Goal: Task Accomplishment & Management: Use online tool/utility

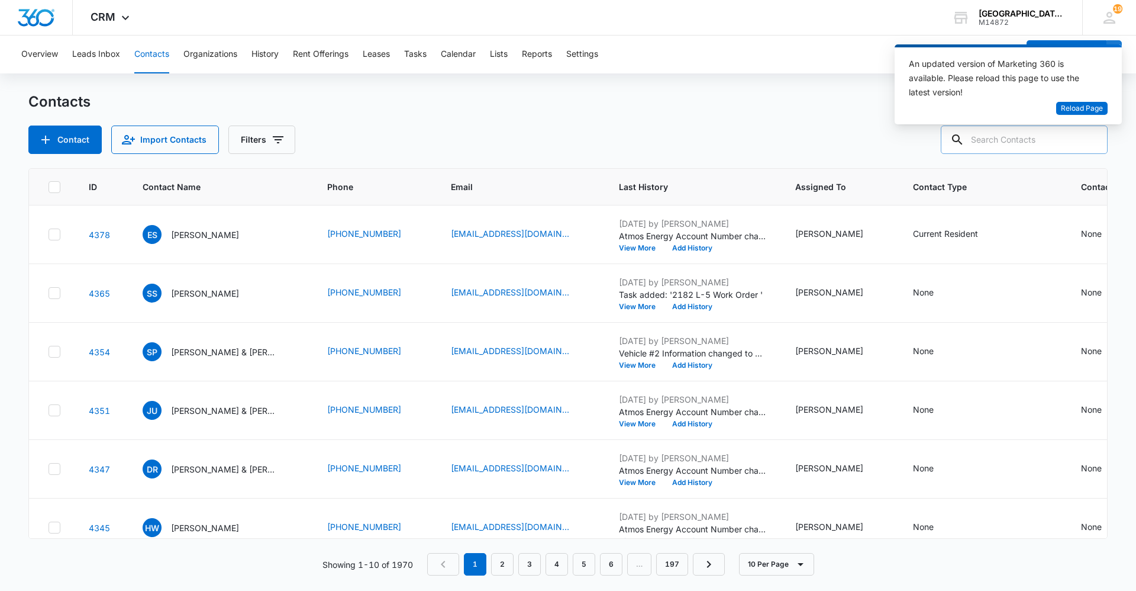
click at [1018, 139] on input "text" at bounding box center [1024, 139] width 167 height 28
type input "[PERSON_NAME]"
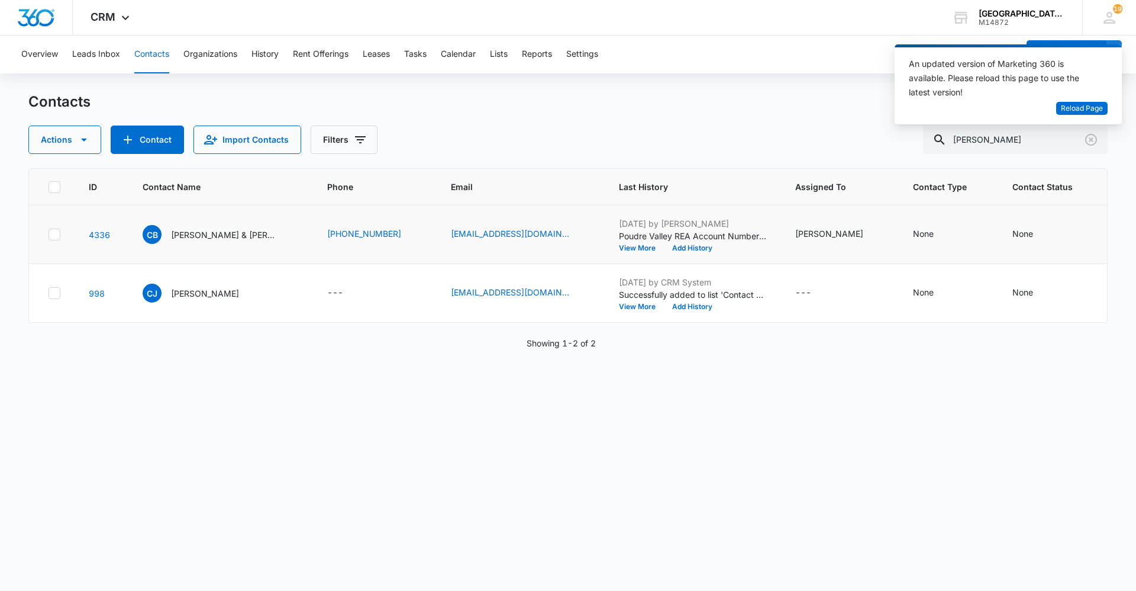
click at [225, 224] on td "CB [PERSON_NAME] & [PERSON_NAME]" at bounding box center [220, 234] width 185 height 59
click at [221, 230] on p "[PERSON_NAME] & [PERSON_NAME]" at bounding box center [224, 234] width 107 height 12
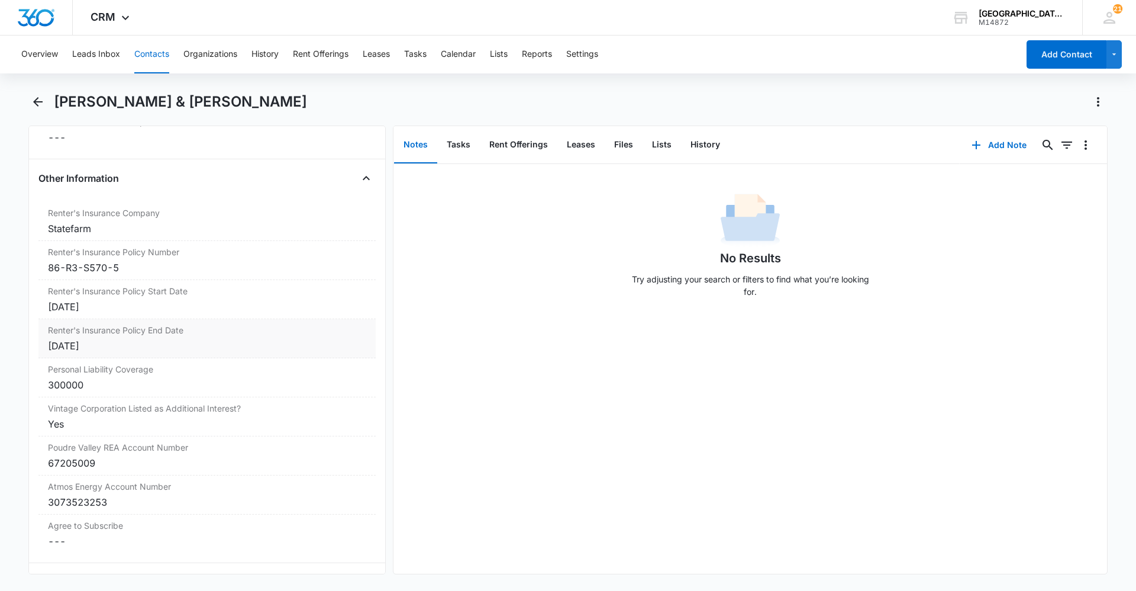
scroll to position [2418, 0]
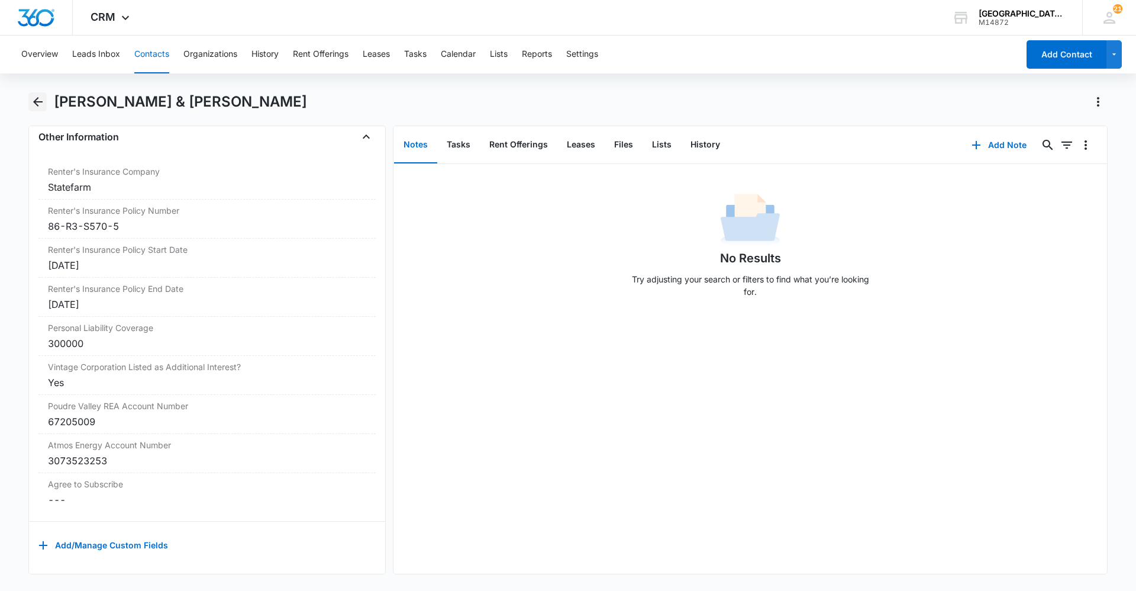
click at [45, 104] on button "Back" at bounding box center [37, 101] width 18 height 19
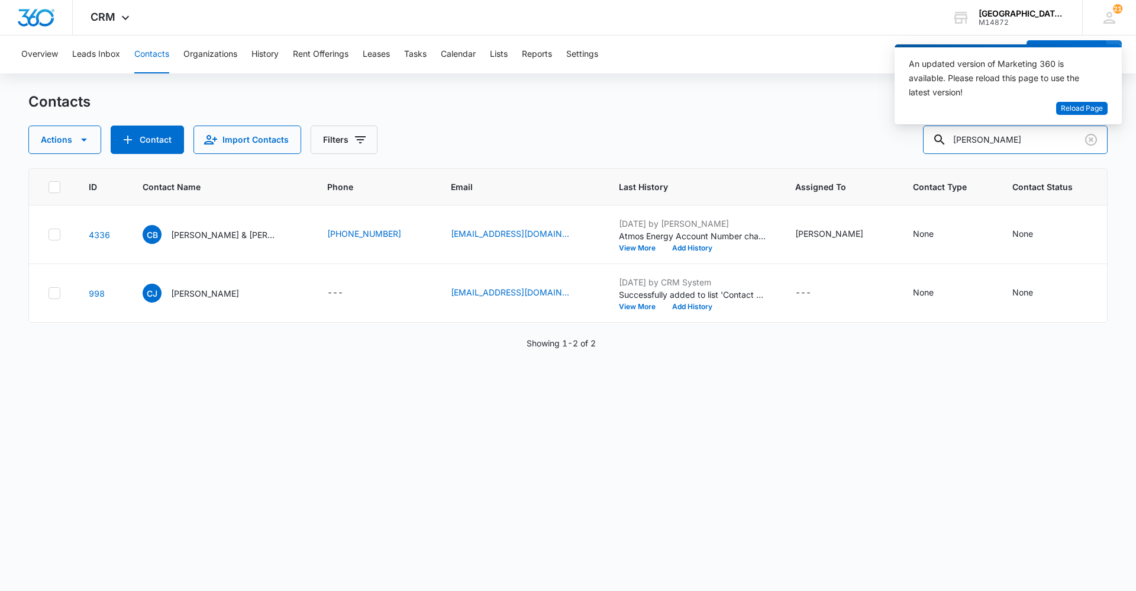
drag, startPoint x: 1009, startPoint y: 140, endPoint x: 877, endPoint y: 137, distance: 131.4
click at [878, 137] on div "Actions Contact Import Contacts Filters clint" at bounding box center [568, 139] width 1080 height 28
click at [867, 125] on div "Contacts Actions Contact Import Contacts Filters" at bounding box center [568, 123] width 1080 height 62
click at [1095, 111] on span "Reload Page" at bounding box center [1082, 108] width 42 height 11
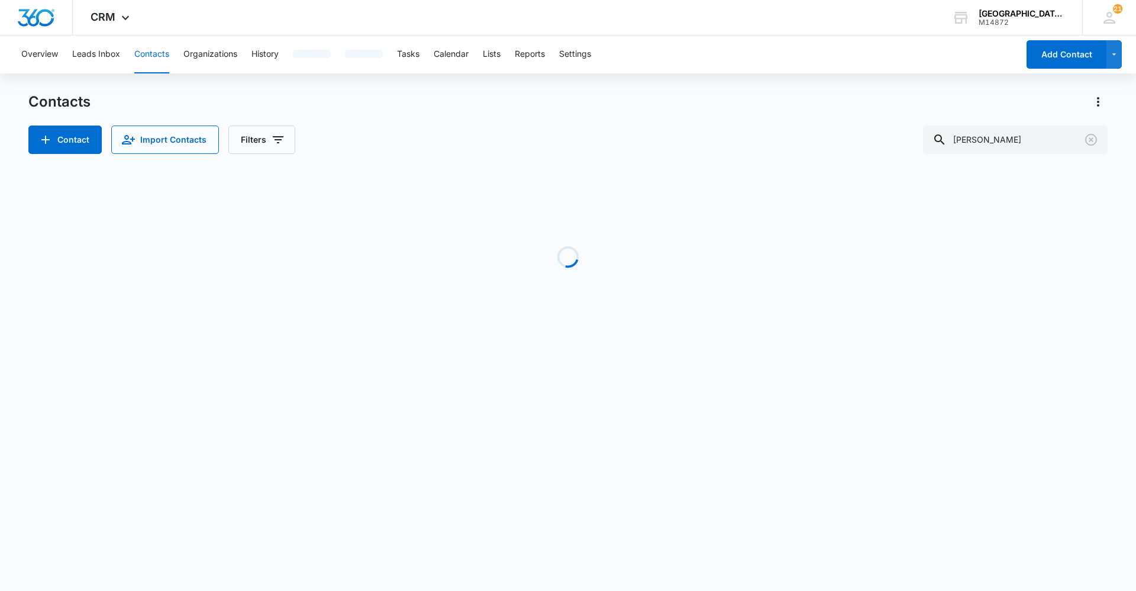
click at [400, 127] on div "Contact Import Contacts Filters clint" at bounding box center [568, 139] width 1080 height 28
drag, startPoint x: 1007, startPoint y: 137, endPoint x: 407, endPoint y: 202, distance: 603.1
click at [561, 199] on div "Contacts Contact Import Contacts Filters clint Loading No Results" at bounding box center [568, 226] width 1080 height 268
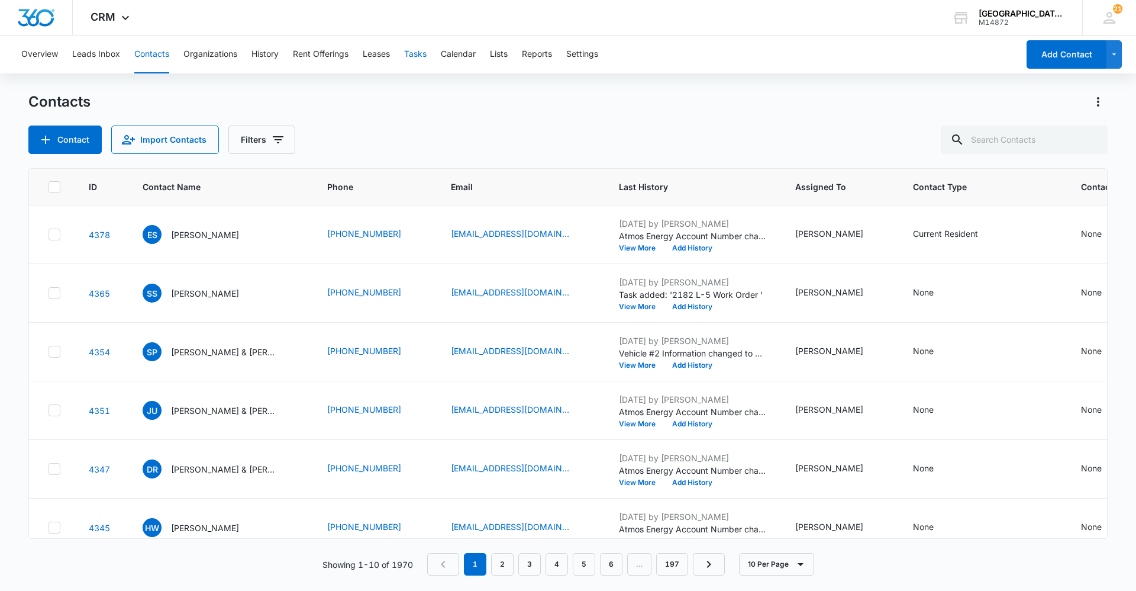
click at [418, 51] on button "Tasks" at bounding box center [415, 55] width 22 height 38
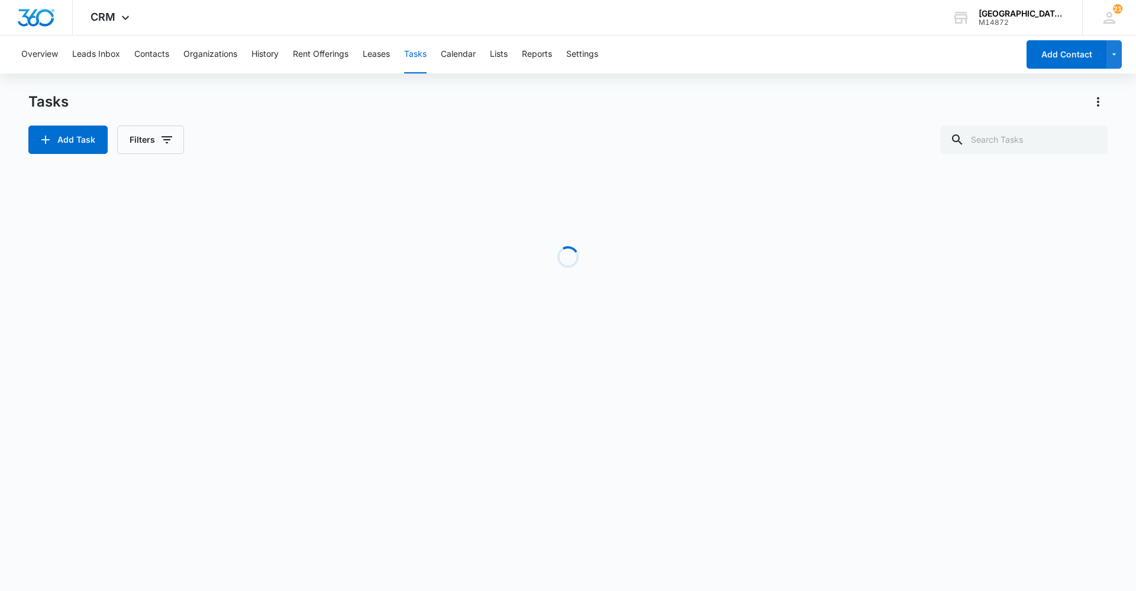
click at [916, 106] on div "Tasks" at bounding box center [568, 101] width 1080 height 19
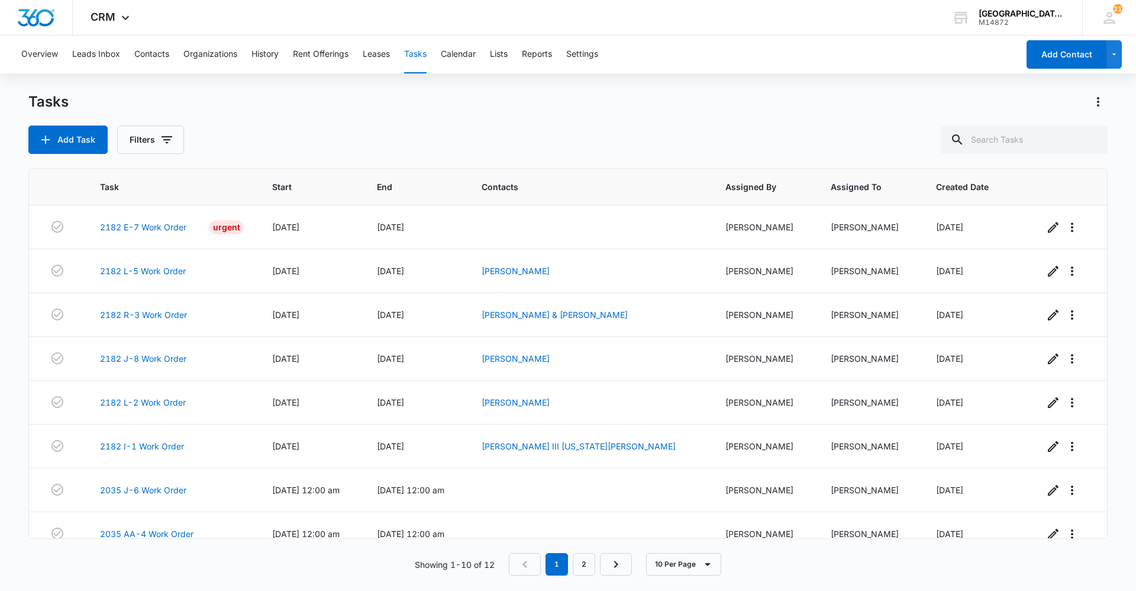
click at [391, 101] on div "Tasks" at bounding box center [568, 101] width 1080 height 19
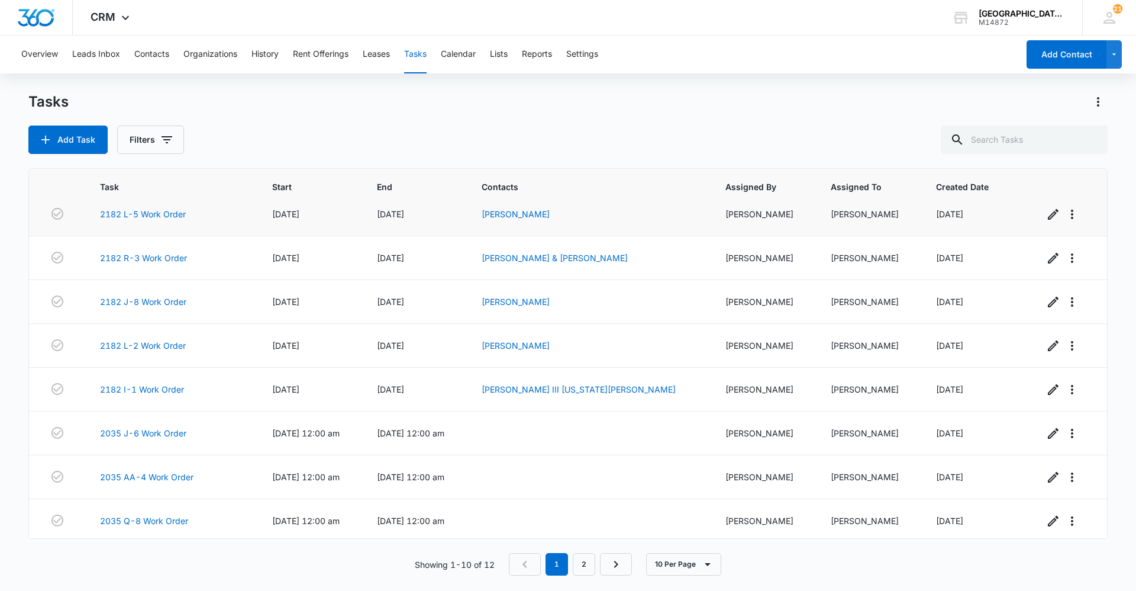
scroll to position [105, 0]
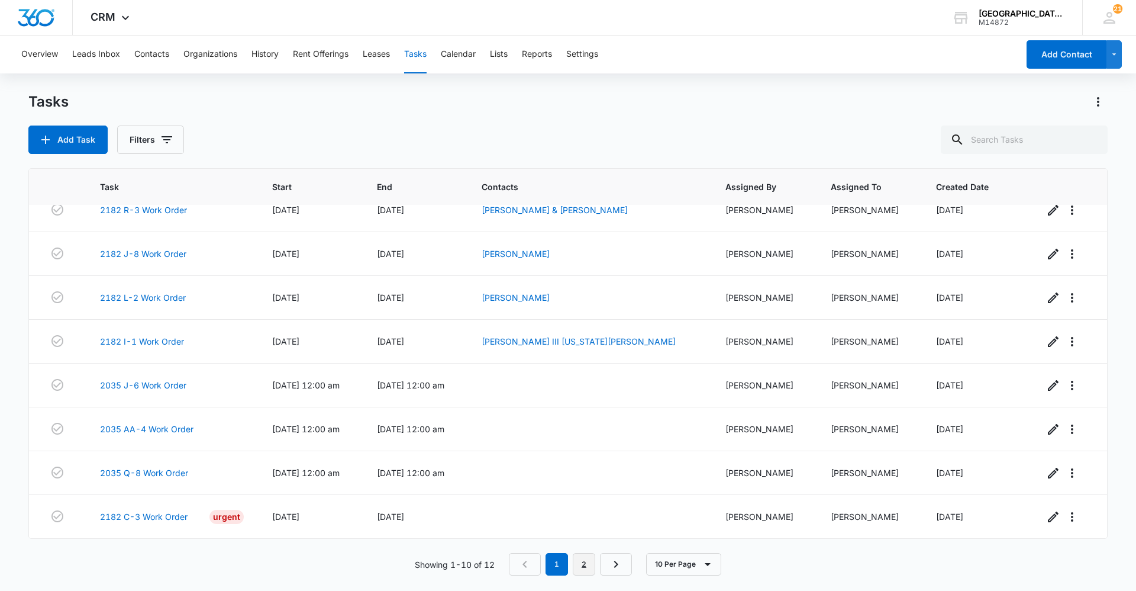
click at [588, 561] on link "2" at bounding box center [584, 564] width 22 height 22
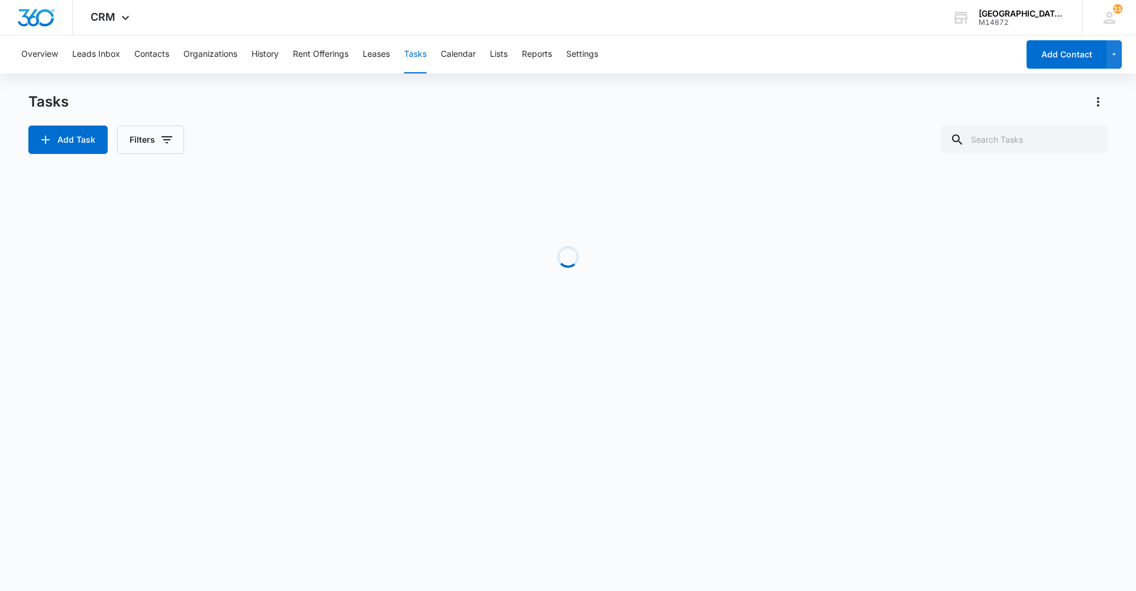
scroll to position [0, 0]
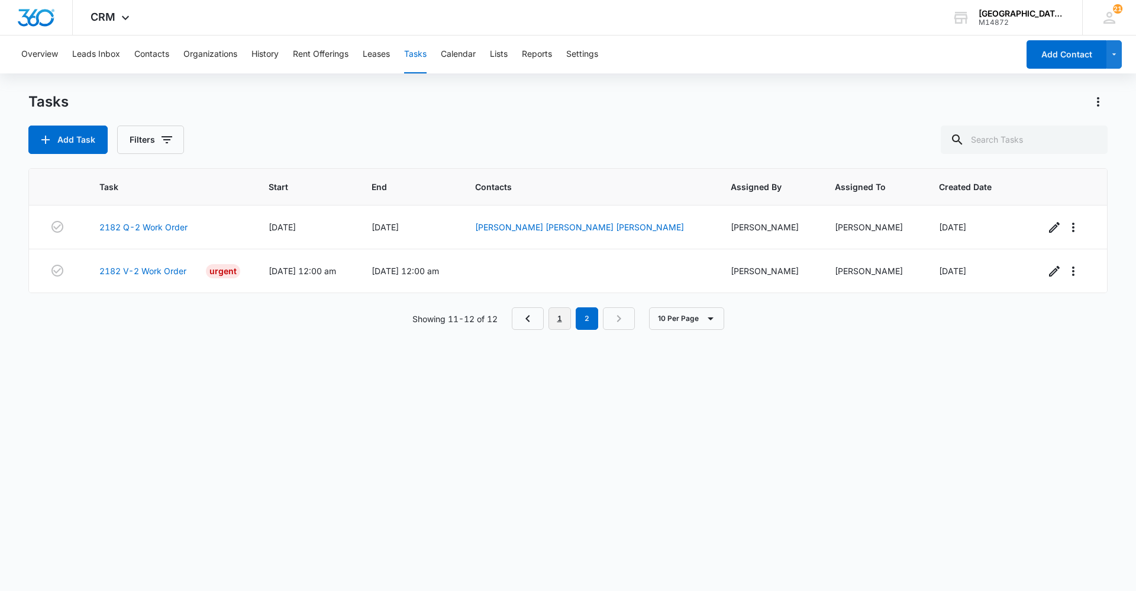
click at [558, 318] on link "1" at bounding box center [560, 318] width 22 height 22
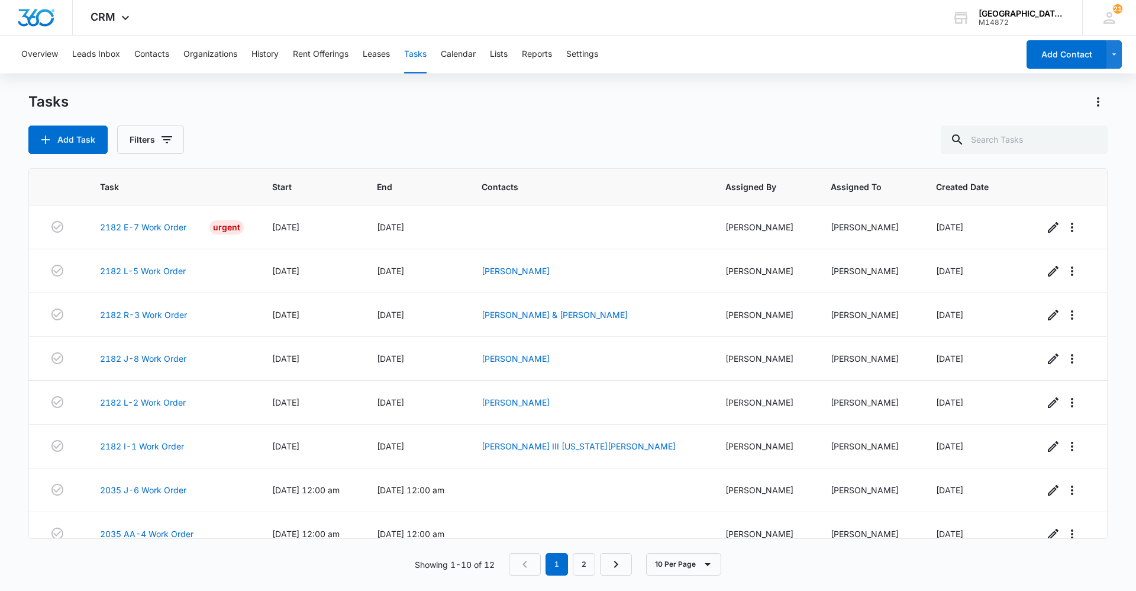
click at [589, 130] on div "Add Task Filters" at bounding box center [568, 139] width 1080 height 28
click at [703, 112] on div "Tasks Add Task Filters" at bounding box center [568, 123] width 1080 height 62
click at [577, 108] on div "Tasks" at bounding box center [568, 101] width 1080 height 19
click at [420, 83] on div "Overview Leads Inbox Contacts Organizations History Rent Offerings Leases Tasks…" at bounding box center [568, 313] width 1136 height 554
click at [302, 81] on div "Overview Leads Inbox Contacts Organizations History Rent Offerings Leases Tasks…" at bounding box center [568, 313] width 1136 height 554
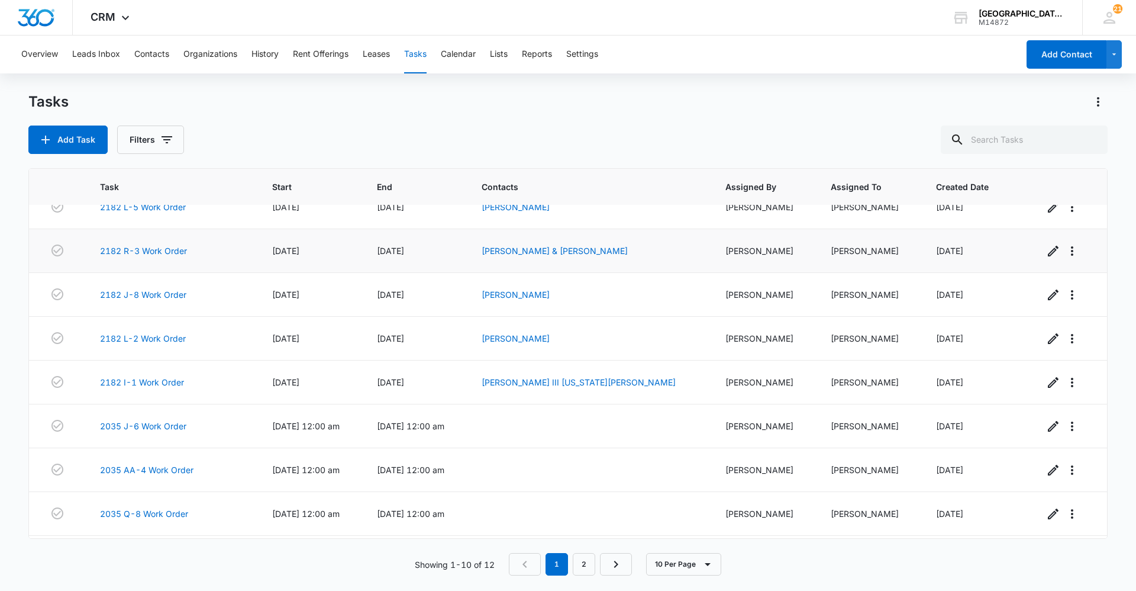
scroll to position [105, 0]
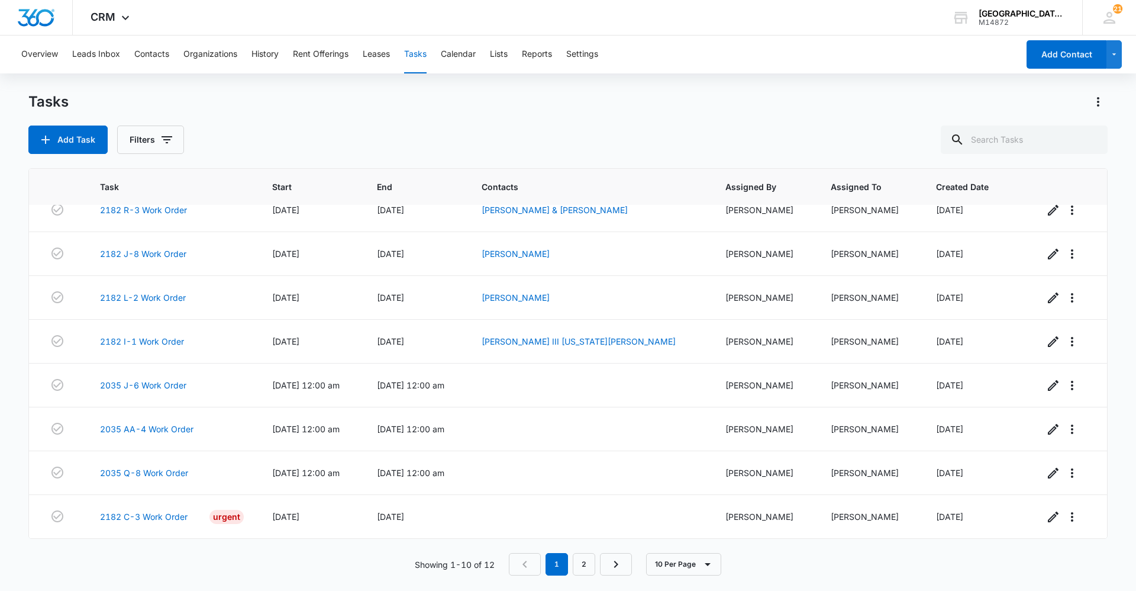
click at [404, 97] on div "Tasks" at bounding box center [568, 101] width 1080 height 19
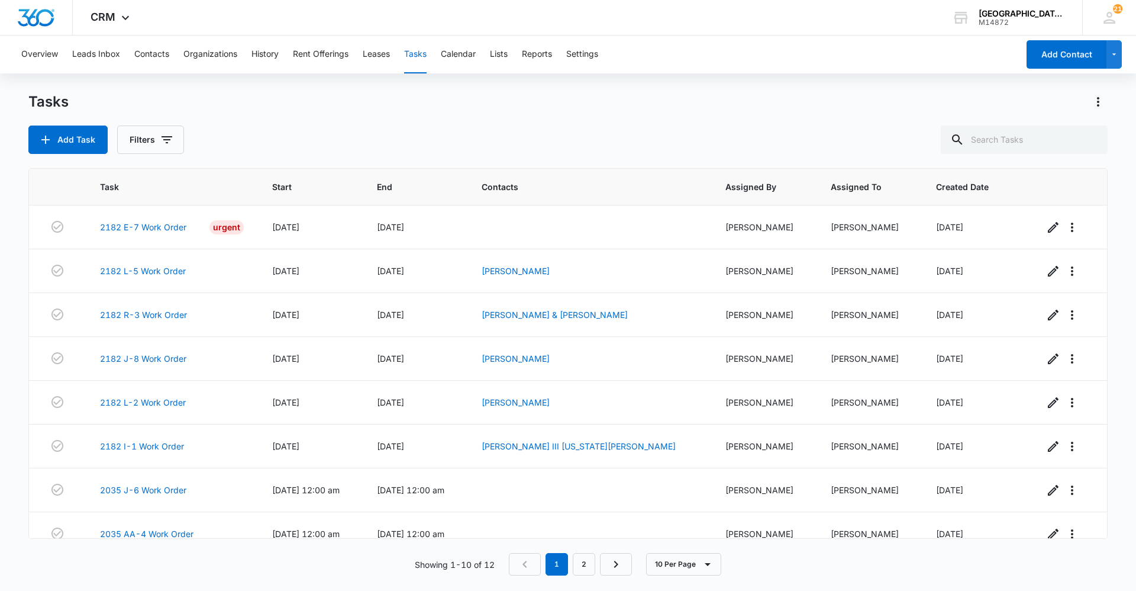
click at [441, 91] on div "Overview Leads Inbox Contacts Organizations History Rent Offerings Leases Tasks…" at bounding box center [568, 313] width 1136 height 554
click at [557, 104] on div "Tasks" at bounding box center [568, 101] width 1080 height 19
click at [335, 119] on div "Tasks Add Task Filters" at bounding box center [568, 123] width 1080 height 62
click at [533, 101] on div "Tasks" at bounding box center [568, 101] width 1080 height 19
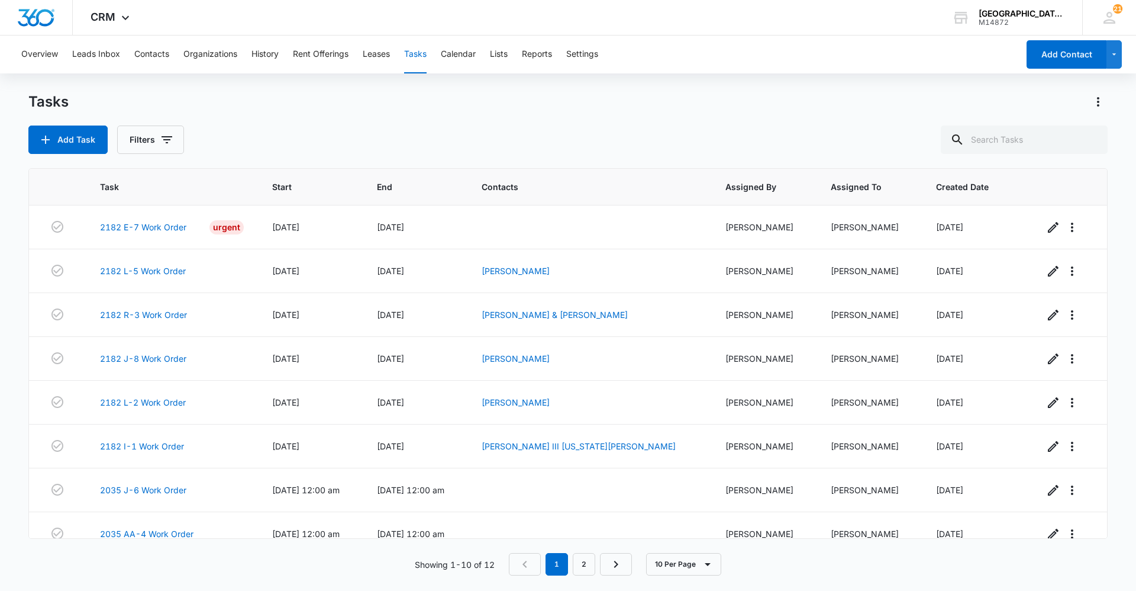
click at [420, 142] on div "Add Task Filters" at bounding box center [568, 139] width 1080 height 28
click at [718, 83] on div "Overview Leads Inbox Contacts Organizations History Rent Offerings Leases Tasks…" at bounding box center [568, 313] width 1136 height 554
click at [713, 123] on div "Tasks Add Task Filters" at bounding box center [568, 123] width 1080 height 62
click at [589, 111] on div "Tasks Add Task Filters" at bounding box center [568, 123] width 1080 height 62
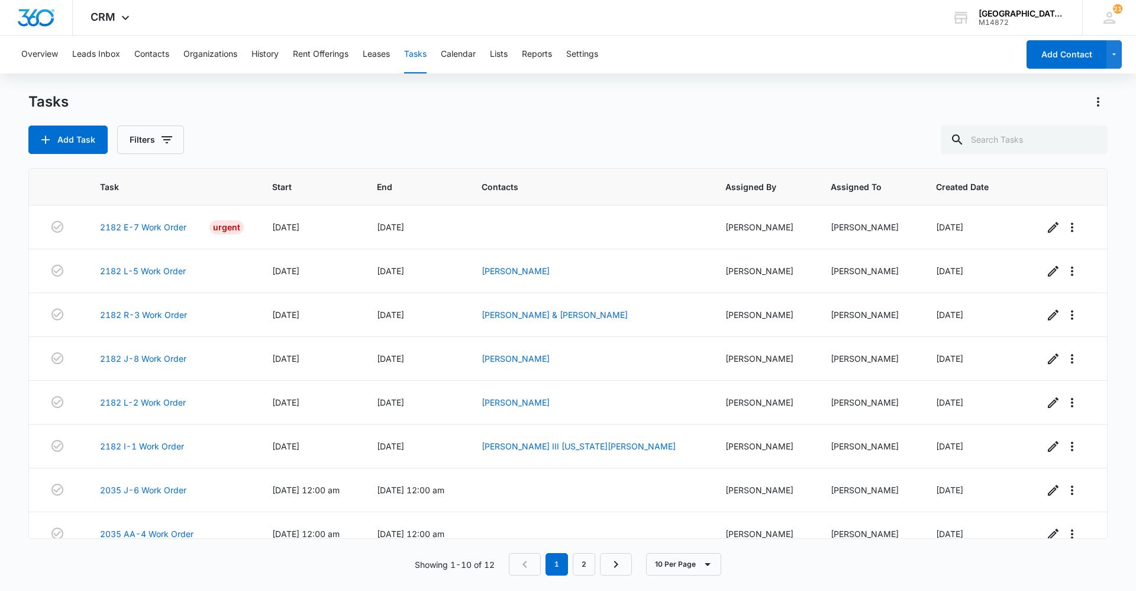
click at [513, 98] on div "Tasks" at bounding box center [568, 101] width 1080 height 19
click at [512, 98] on div "Tasks" at bounding box center [568, 101] width 1080 height 19
click at [440, 138] on div "Add Task Filters" at bounding box center [568, 139] width 1080 height 28
click at [439, 133] on div "Add Task Filters" at bounding box center [568, 139] width 1080 height 28
click at [381, 51] on button "Leases" at bounding box center [376, 55] width 27 height 38
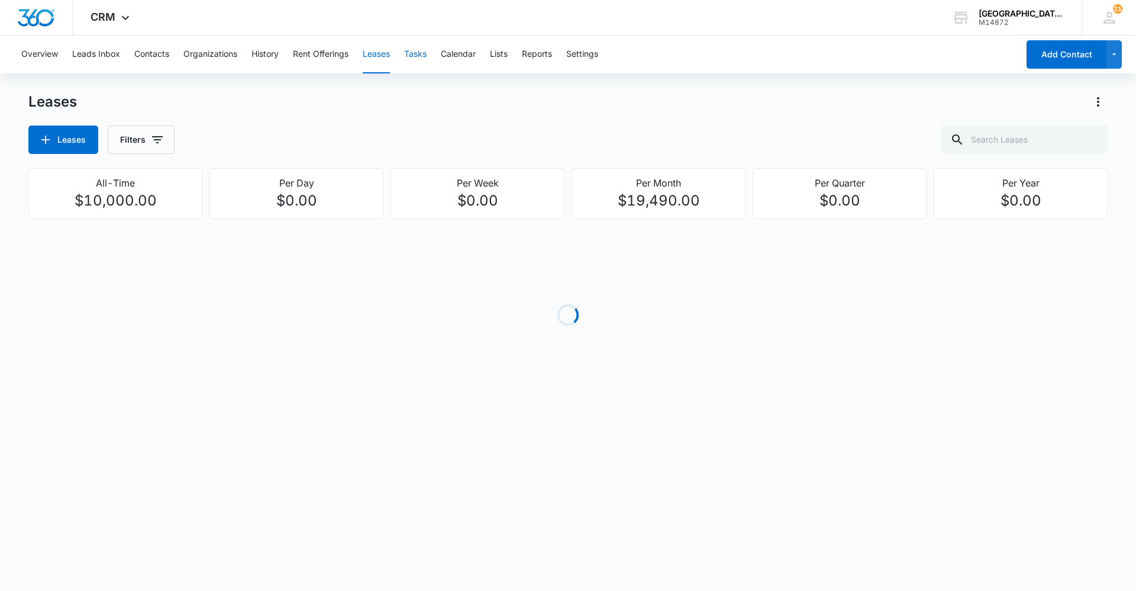
click at [424, 51] on button "Tasks" at bounding box center [415, 55] width 22 height 38
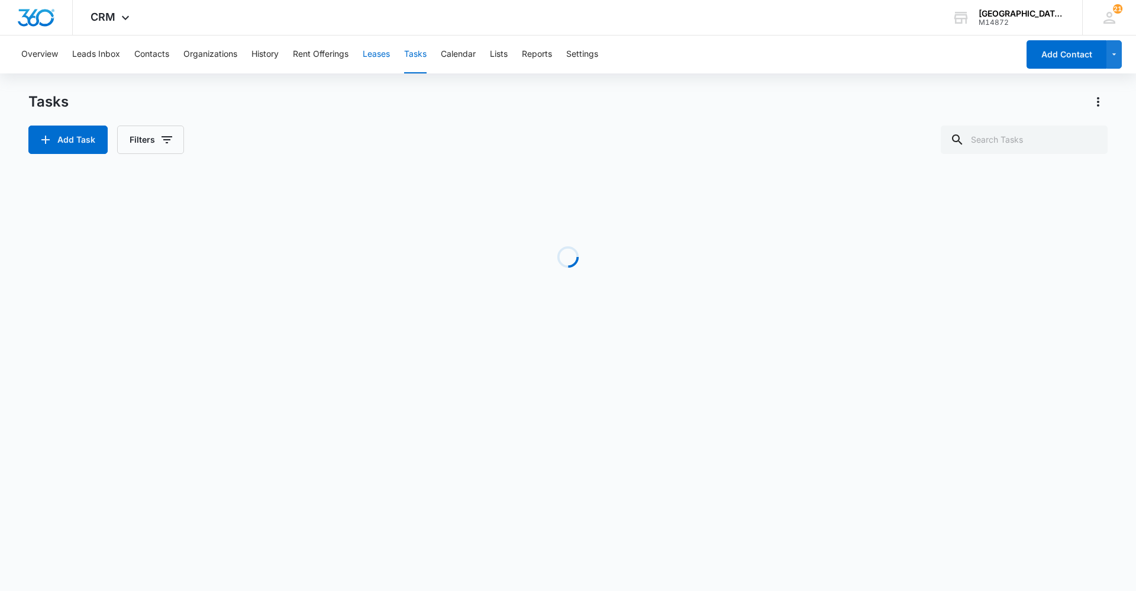
click at [366, 58] on button "Leases" at bounding box center [376, 55] width 27 height 38
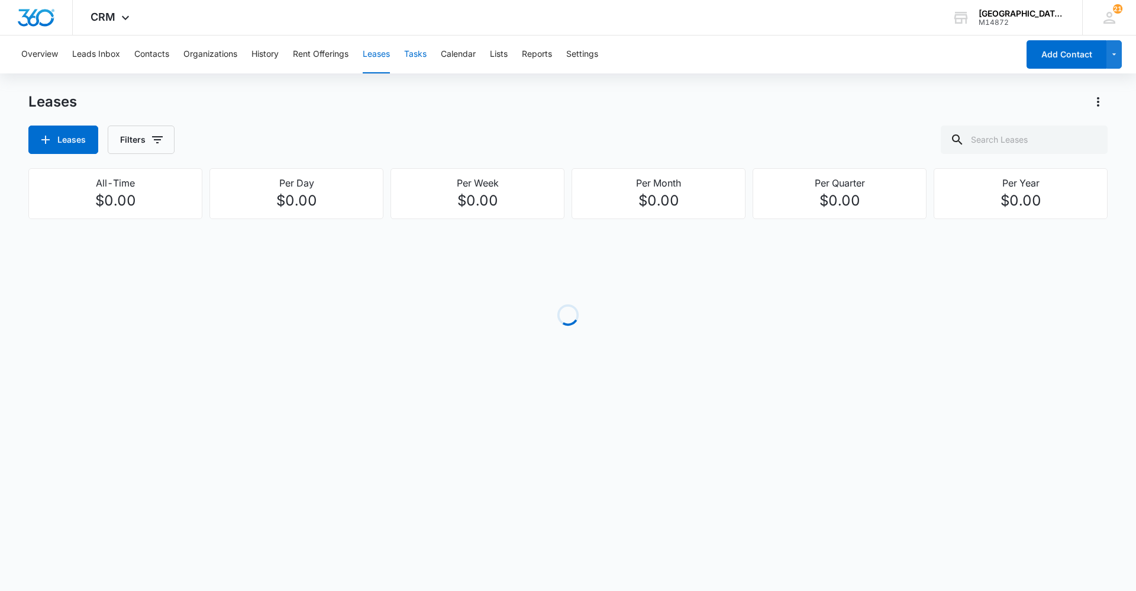
click at [416, 46] on button "Tasks" at bounding box center [415, 55] width 22 height 38
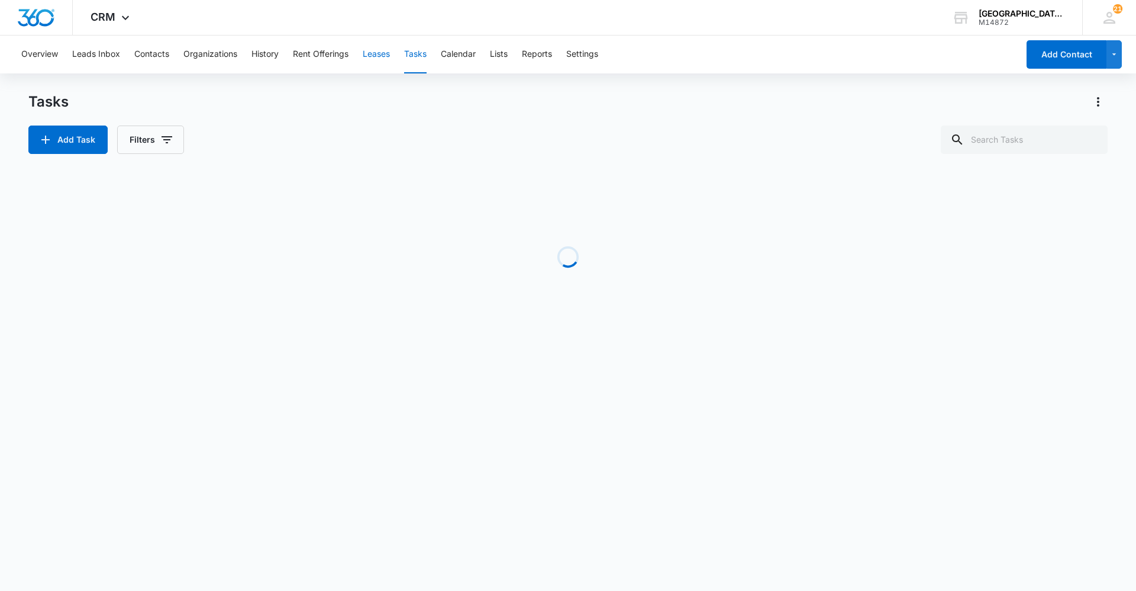
click at [376, 51] on button "Leases" at bounding box center [376, 55] width 27 height 38
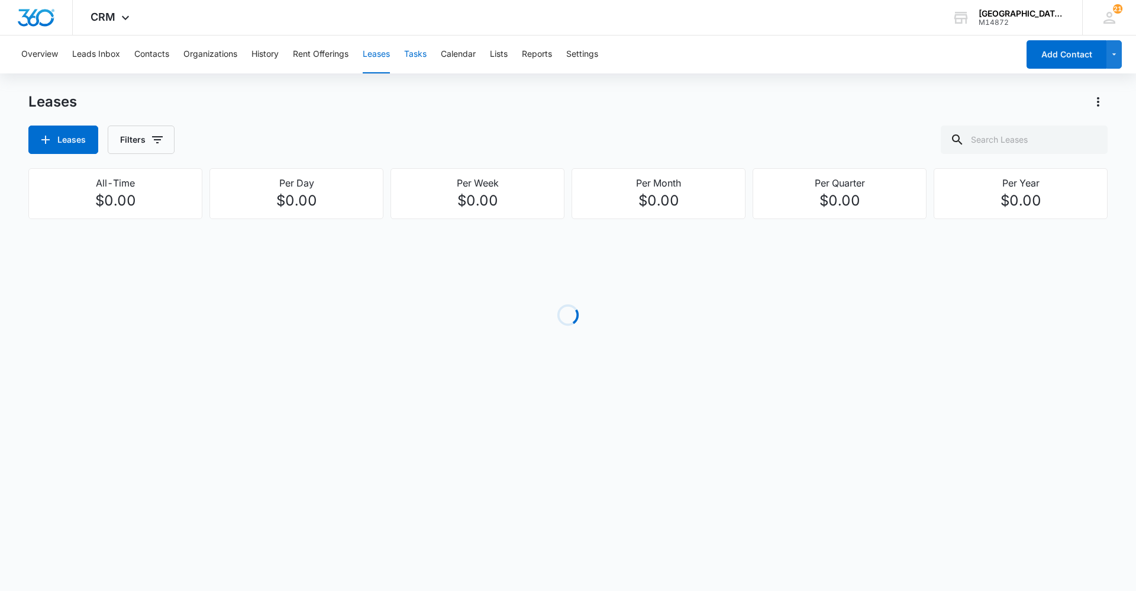
click at [416, 51] on button "Tasks" at bounding box center [415, 55] width 22 height 38
